Goal: Transaction & Acquisition: Book appointment/travel/reservation

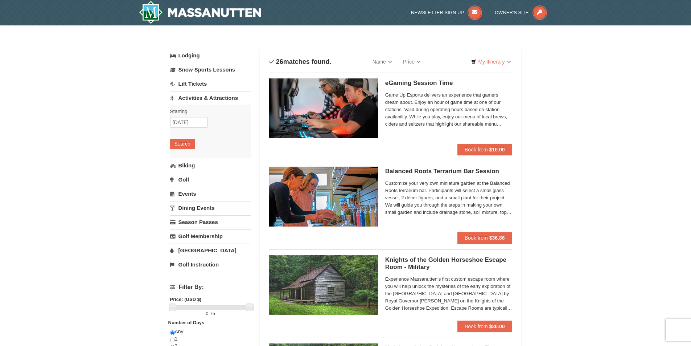
click at [217, 100] on link "Activities & Attractions" at bounding box center [210, 97] width 81 height 13
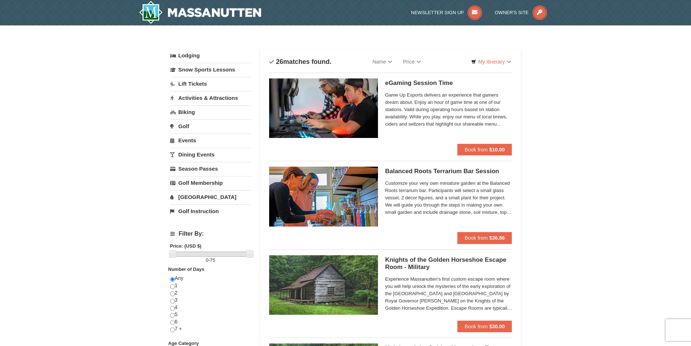
click at [217, 98] on link "Activities & Attractions" at bounding box center [210, 97] width 81 height 13
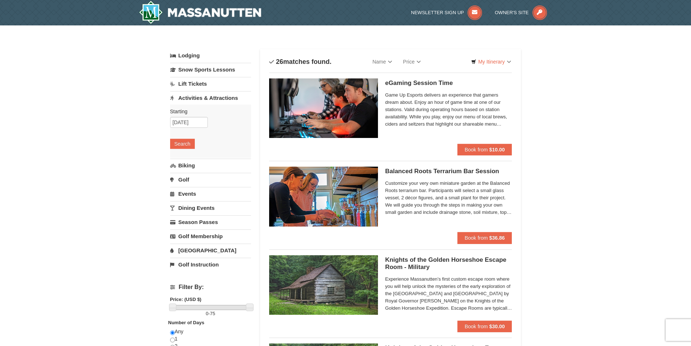
click at [186, 151] on div "Starting Please format dates MM/DD/YYYY Please format dates MM/DD/YYYY 10/09/20…" at bounding box center [210, 130] width 81 height 53
click at [187, 139] on button "Search" at bounding box center [182, 144] width 25 height 10
click at [214, 70] on link "Snow Sports Lessons" at bounding box center [210, 69] width 81 height 13
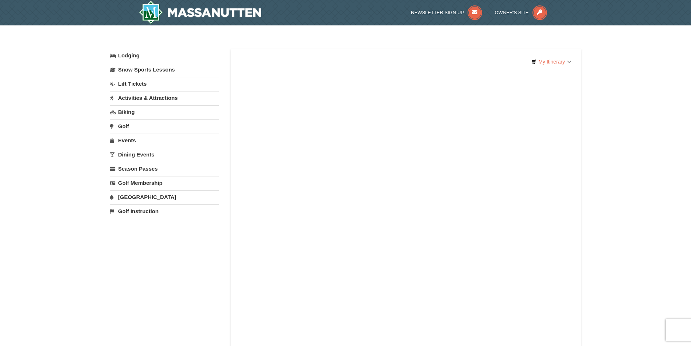
click at [164, 71] on link "Snow Sports Lessons" at bounding box center [164, 69] width 109 height 13
